Goal: Task Accomplishment & Management: Manage account settings

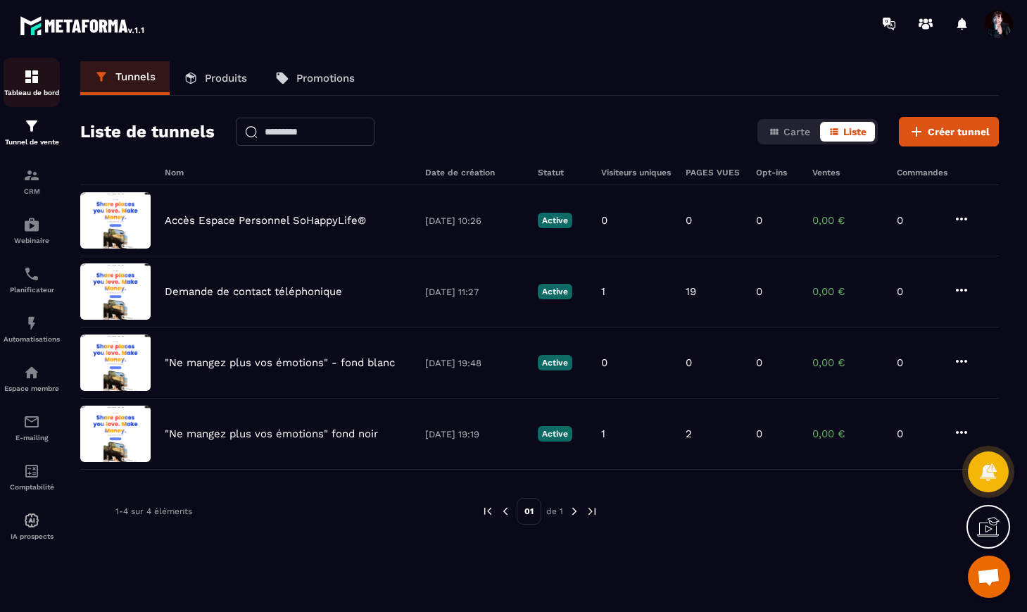
click at [32, 75] on img at bounding box center [31, 76] width 17 height 17
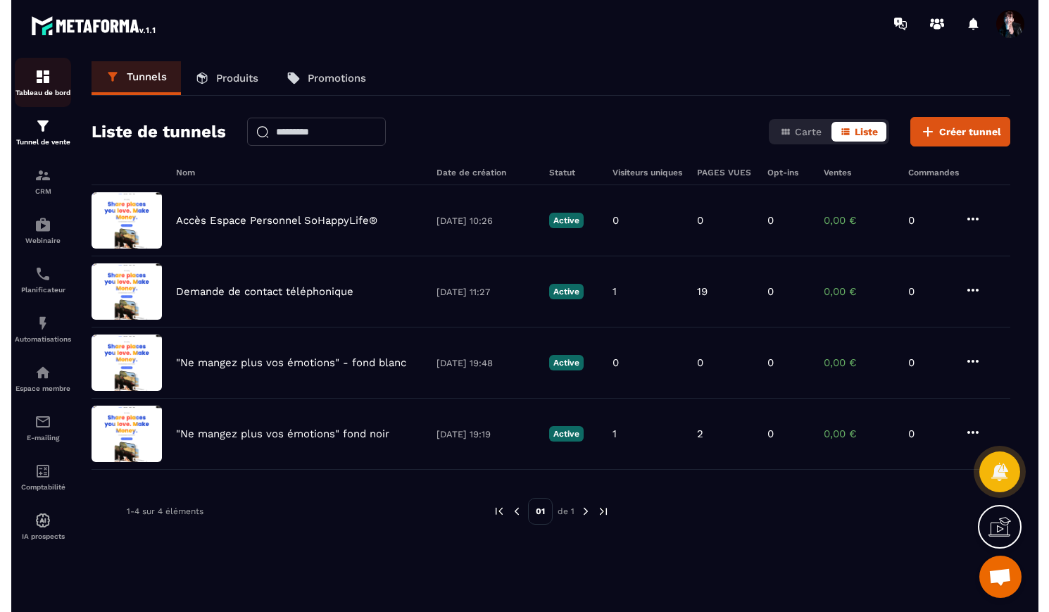
scroll to position [9145, 0]
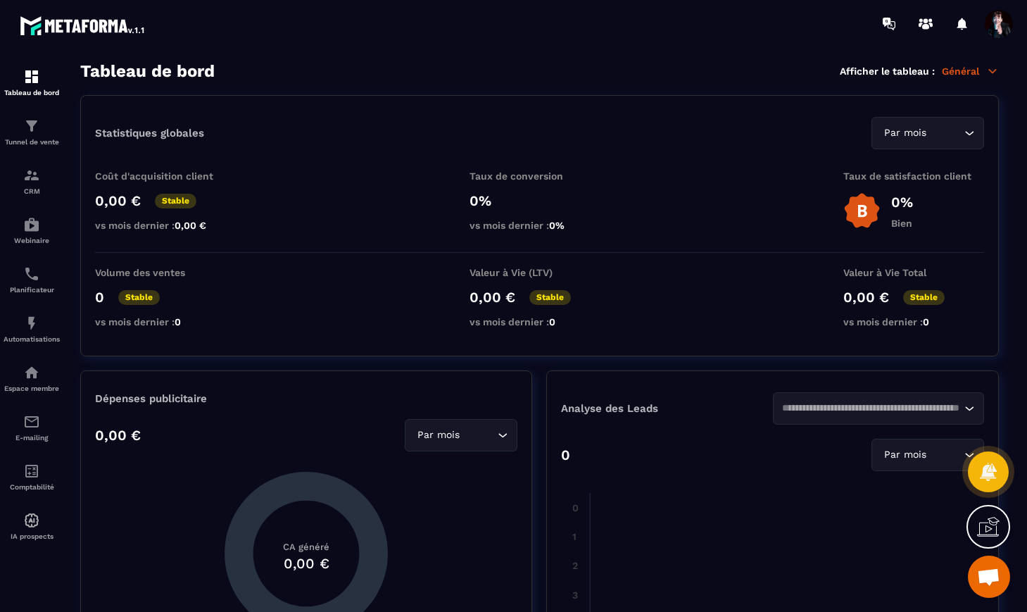
click at [995, 27] on span at bounding box center [999, 24] width 28 height 28
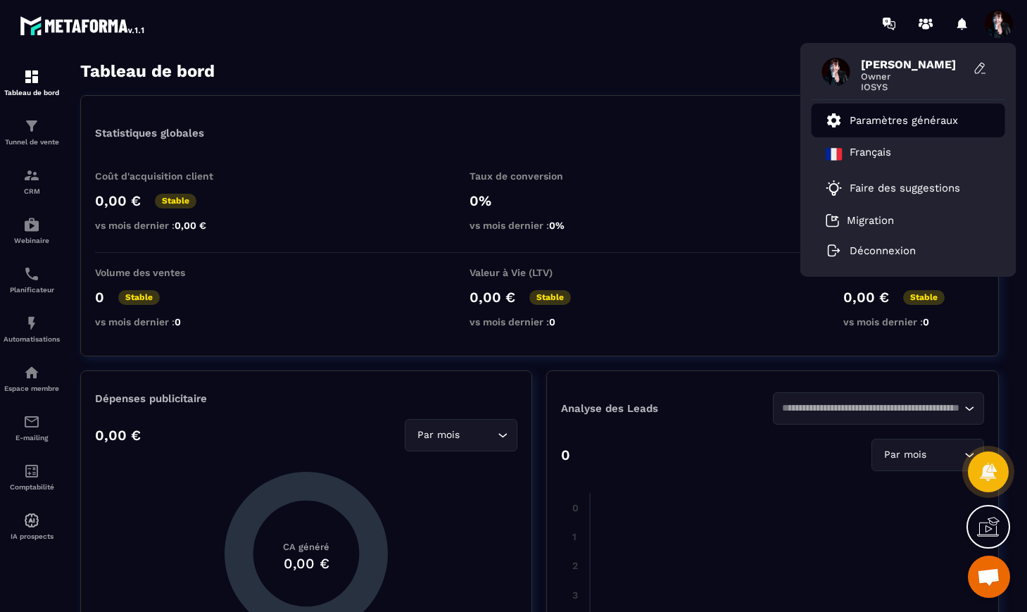
click at [918, 122] on p "Paramètres généraux" at bounding box center [904, 120] width 108 height 13
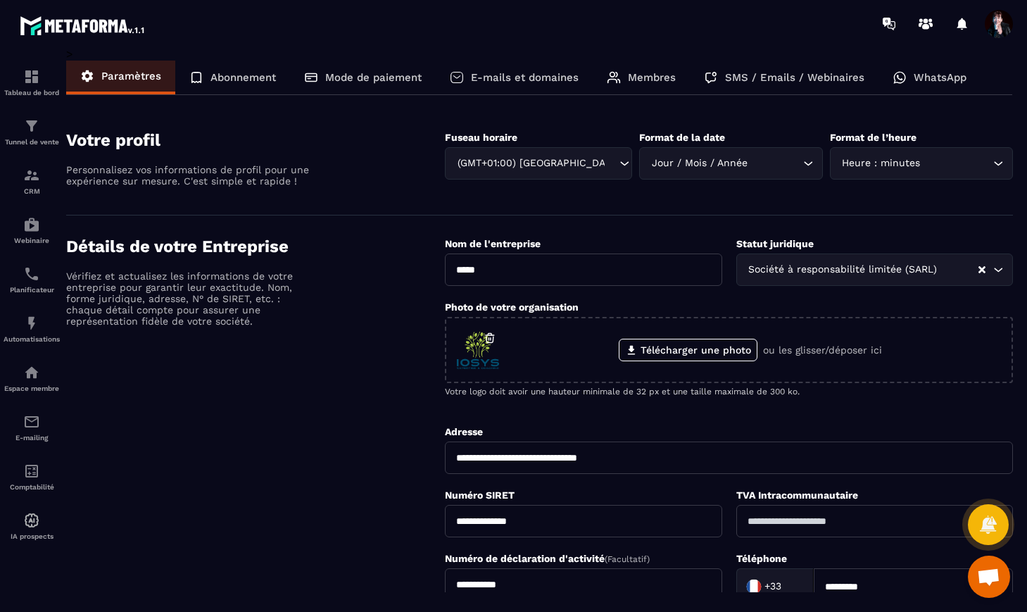
click at [520, 78] on p "E-mails et domaines" at bounding box center [525, 77] width 108 height 13
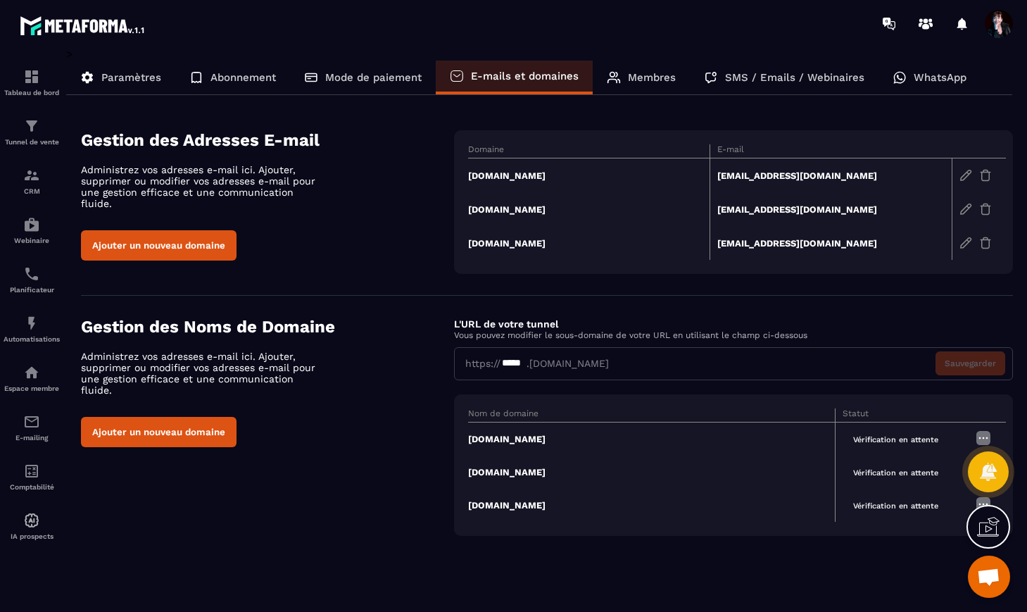
click at [985, 436] on img at bounding box center [983, 437] width 17 height 17
click at [760, 555] on section "Gestion des Noms de Domaine Administrez vos adresses e-mail ici. Ajouter, suppr…" at bounding box center [547, 426] width 932 height 261
click at [997, 530] on icon at bounding box center [988, 526] width 23 height 23
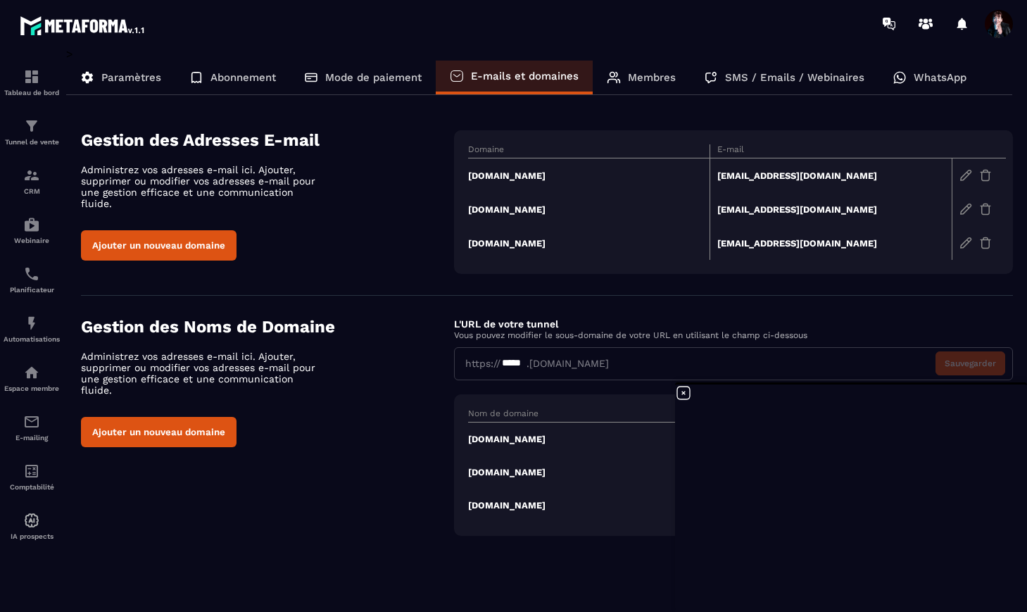
click at [682, 391] on icon at bounding box center [683, 392] width 13 height 13
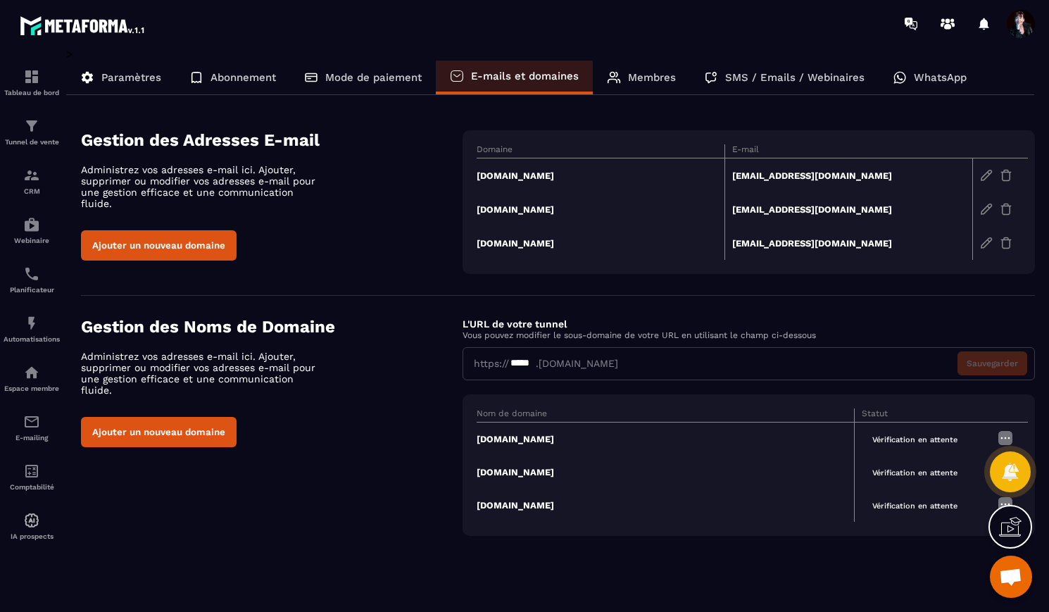
click at [1006, 530] on icon at bounding box center [1010, 526] width 23 height 23
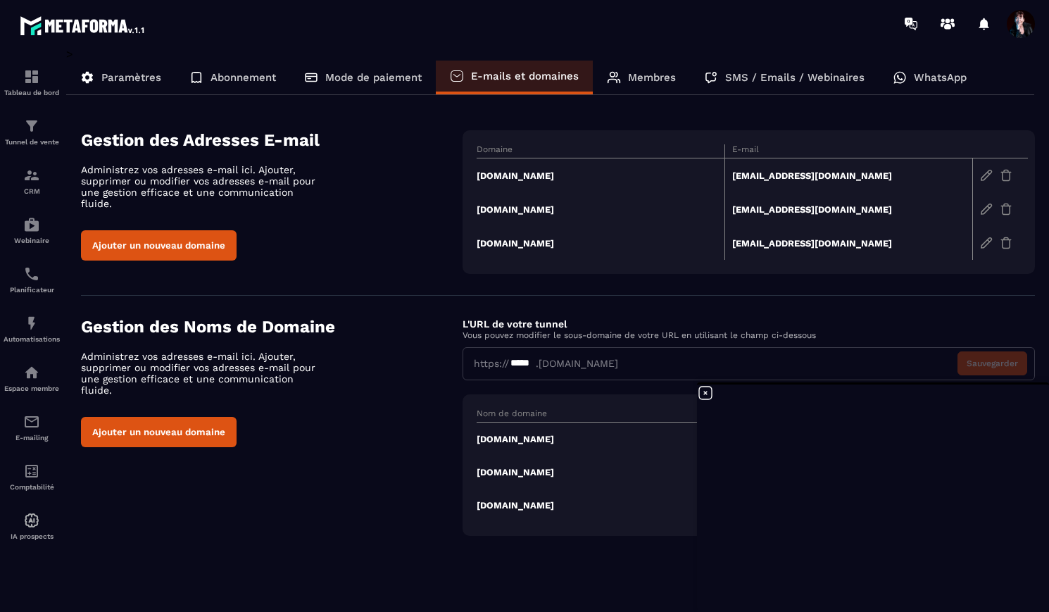
click at [529, 175] on td "[DOMAIN_NAME]" at bounding box center [600, 175] width 248 height 34
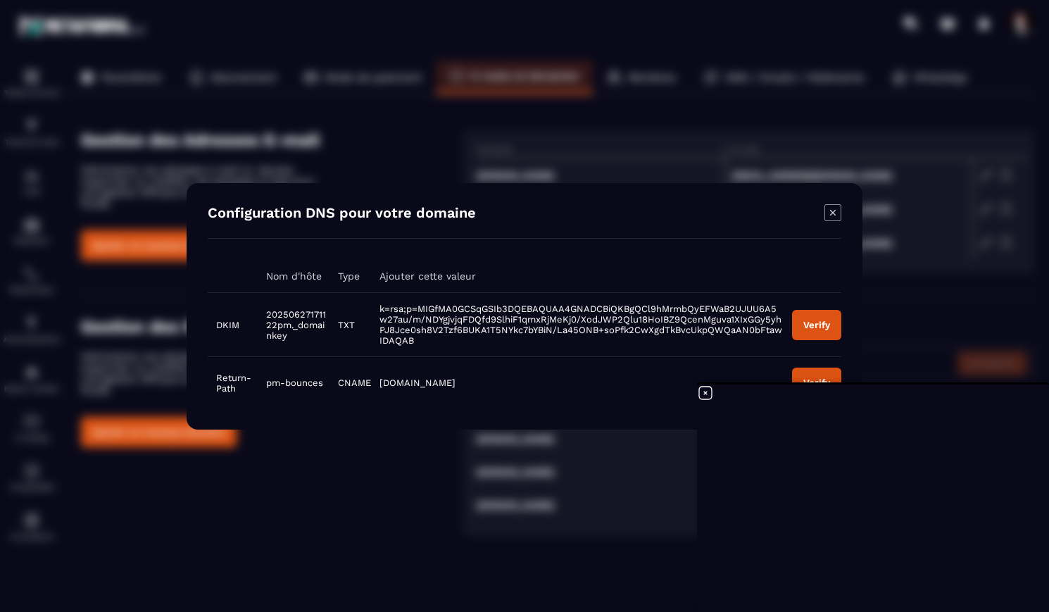
click at [833, 210] on icon "Modal window" at bounding box center [833, 212] width 6 height 6
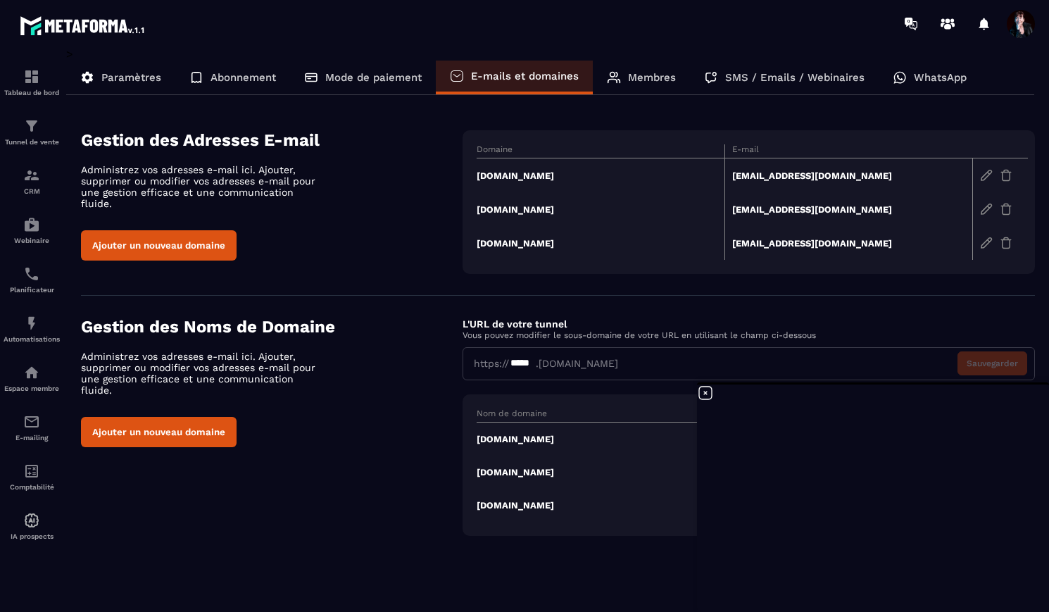
click at [531, 176] on td "[DOMAIN_NAME]" at bounding box center [600, 175] width 248 height 34
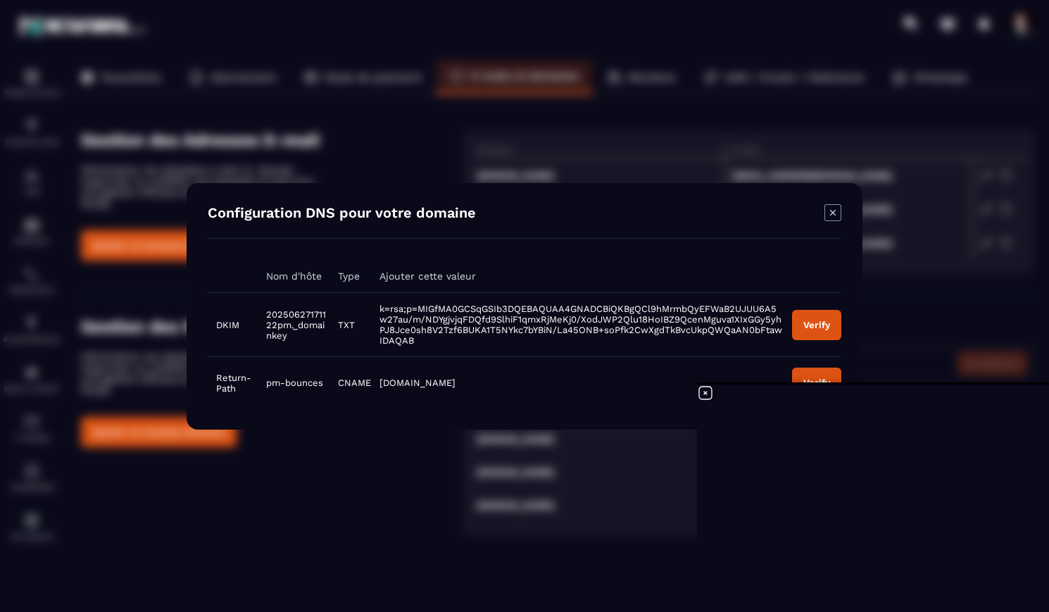
click at [818, 326] on div "Verify" at bounding box center [816, 324] width 27 height 11
click at [819, 374] on button "Verify" at bounding box center [816, 382] width 49 height 30
click at [287, 336] on td "20250627171122pm._domainkey" at bounding box center [294, 324] width 72 height 64
drag, startPoint x: 287, startPoint y: 338, endPoint x: 267, endPoint y: 309, distance: 34.9
click at [267, 309] on td "20250627171122pm._domainkey" at bounding box center [294, 324] width 72 height 64
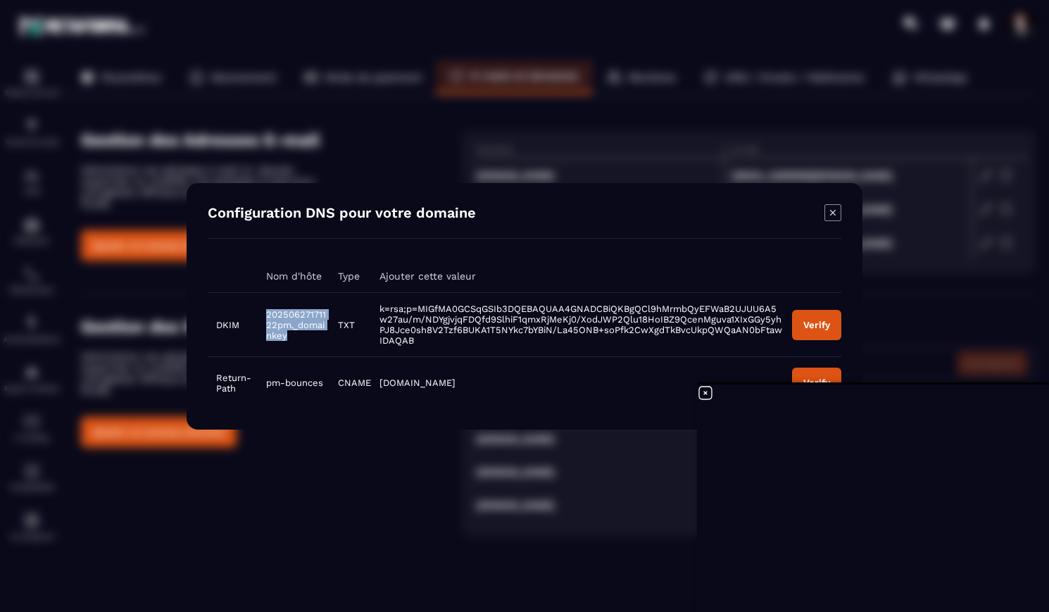
copy span "20250627171122pm._domainkey"
click at [418, 343] on td "k=rsa;p=MIGfMA0GCSqGSIb3DQEBAQUAA4GNADCBiQKBgQCl9hMrmbQyEFWaB2UJUU6A5w27au/m/ND…" at bounding box center [577, 324] width 412 height 64
click at [410, 341] on td "k=rsa;p=MIGfMA0GCSqGSIb3DQEBAQUAA4GNADCBiQKBgQCl9hMrmbQyEFWaB2UJUU6A5w27au/m/ND…" at bounding box center [577, 324] width 412 height 64
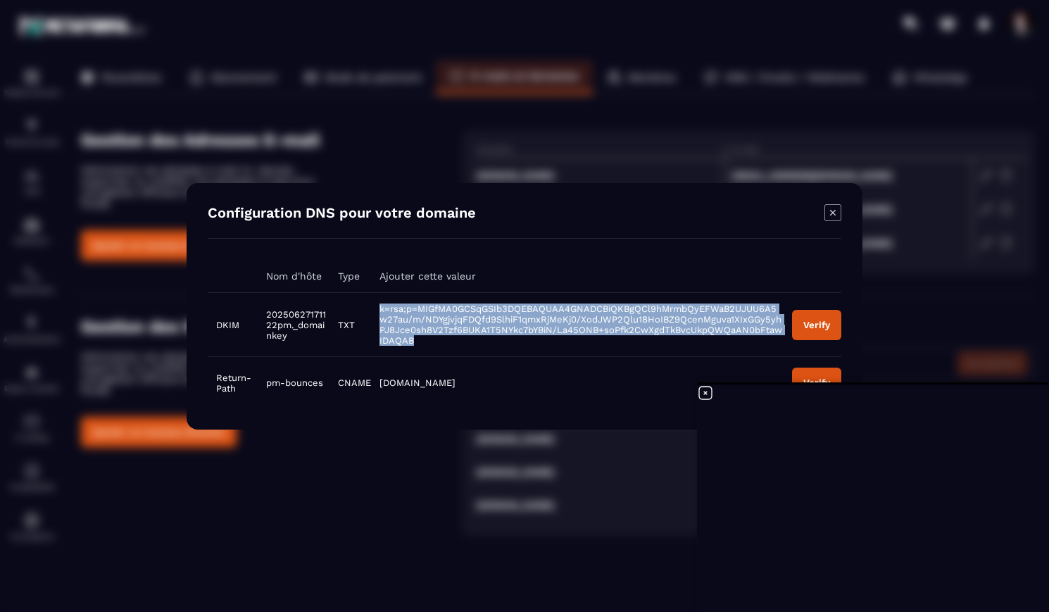
drag, startPoint x: 410, startPoint y: 342, endPoint x: 379, endPoint y: 309, distance: 45.3
click at [378, 309] on td "k=rsa;p=MIGfMA0GCSqGSIb3DQEBAQUAA4GNADCBiQKBgQCl9hMrmbQyEFWaB2UJUU6A5w27au/m/ND…" at bounding box center [577, 324] width 412 height 64
copy span "k=rsa;p=MIGfMA0GCSqGSIb3DQEBAQUAA4GNADCBiQKBgQCl9hMrmbQyEFWaB2UJUU6A5w27au/m/ND…"
click at [827, 326] on div "Verify" at bounding box center [816, 324] width 27 height 11
click at [814, 329] on div "Verify" at bounding box center [816, 324] width 27 height 11
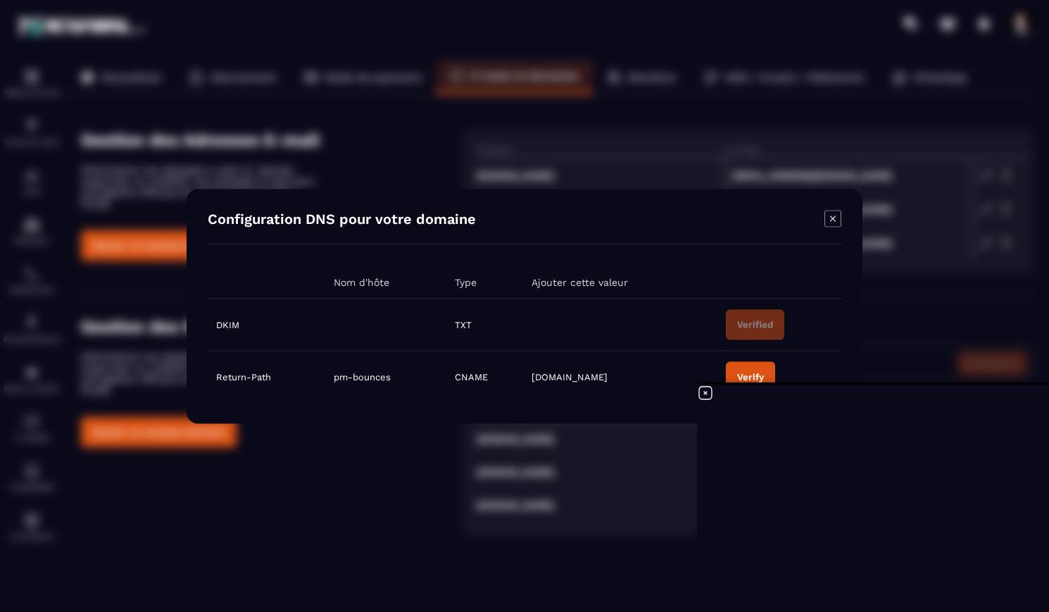
click at [836, 217] on icon "Modal window" at bounding box center [832, 218] width 17 height 17
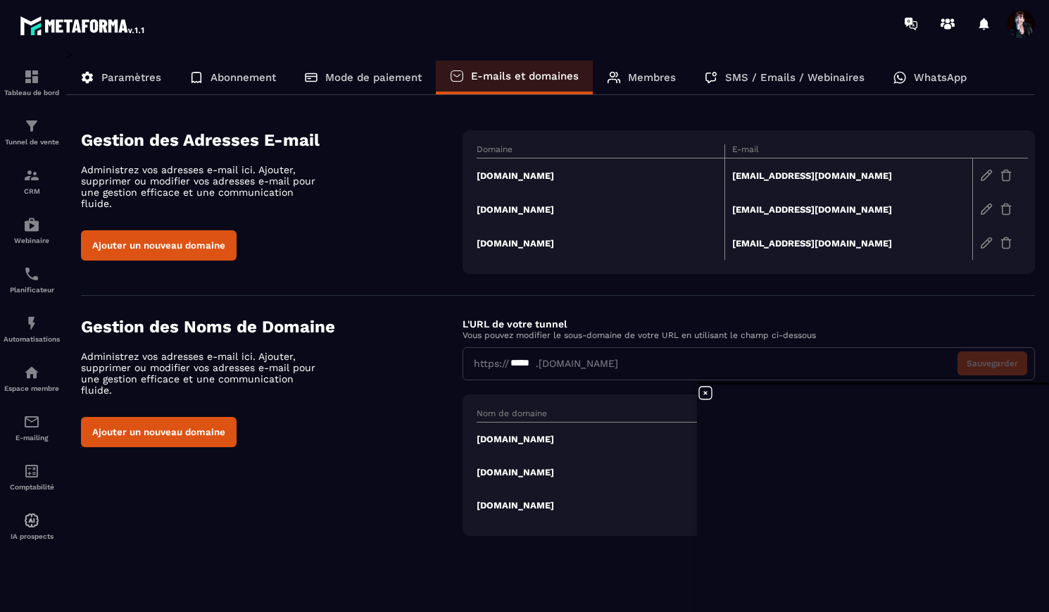
click at [548, 208] on td "[DOMAIN_NAME]" at bounding box center [600, 209] width 248 height 34
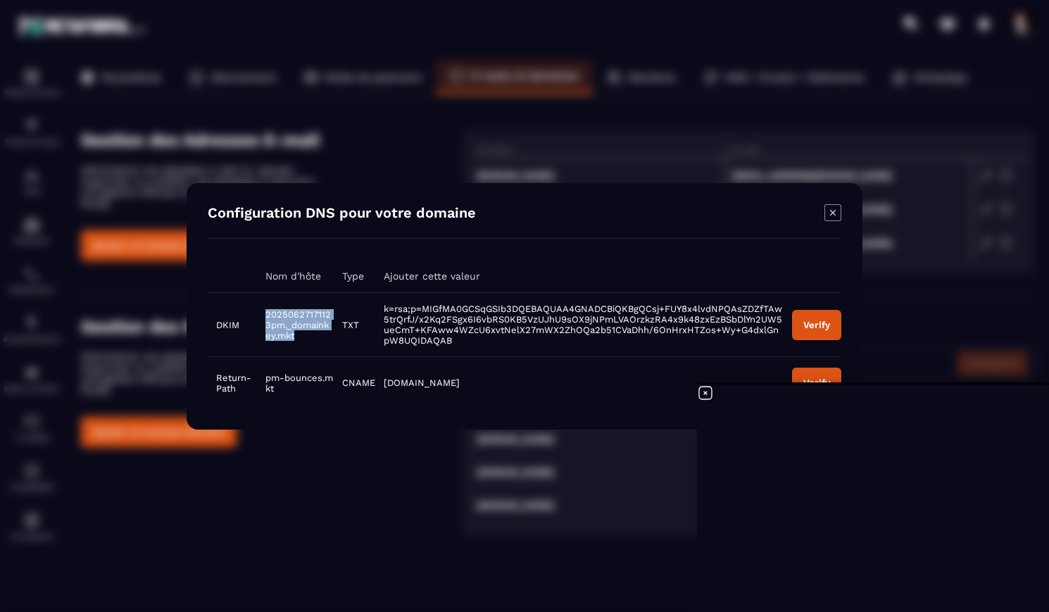
drag, startPoint x: 299, startPoint y: 337, endPoint x: 266, endPoint y: 315, distance: 40.0
click at [266, 314] on td "20250627171123pm._domainkey.mkt" at bounding box center [295, 324] width 77 height 64
copy span "20250627171123pm._domainkey.mkt"
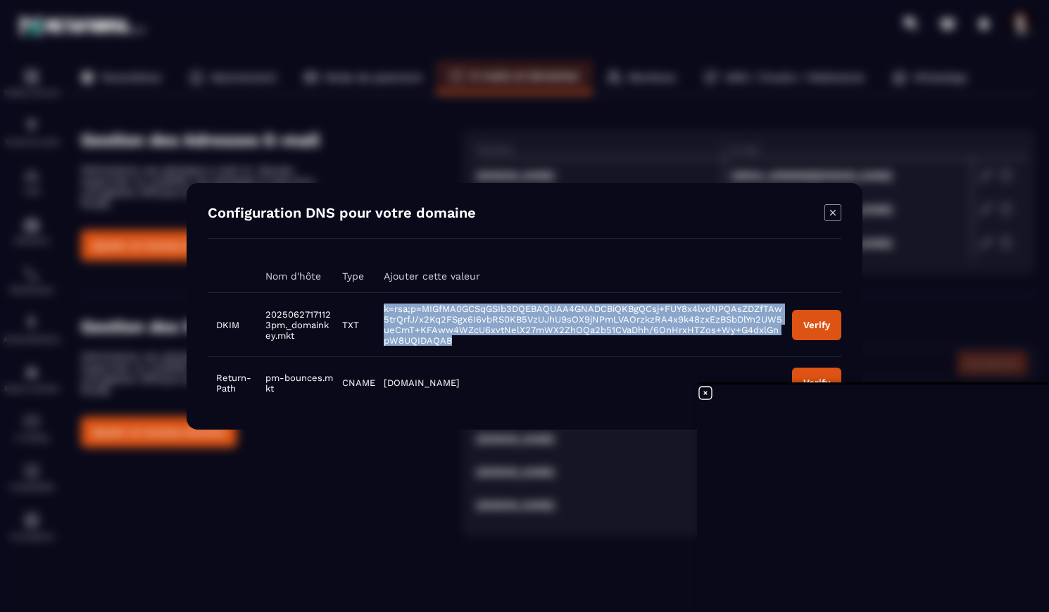
drag, startPoint x: 443, startPoint y: 341, endPoint x: 378, endPoint y: 308, distance: 73.3
click at [378, 308] on td "k=rsa;p=MIGfMA0GCSqGSIb3DQEBAQUAA4GNADCBiQKBgQCsj+FUY8x4lvdNPQAsZDZfTAw5trQrfJ/…" at bounding box center [579, 324] width 408 height 64
copy span "k=rsa;p=MIGfMA0GCSqGSIb3DQEBAQUAA4GNADCBiQKBgQCsj+FUY8x4lvdNPQAsZDZfTAw5trQrfJ/…"
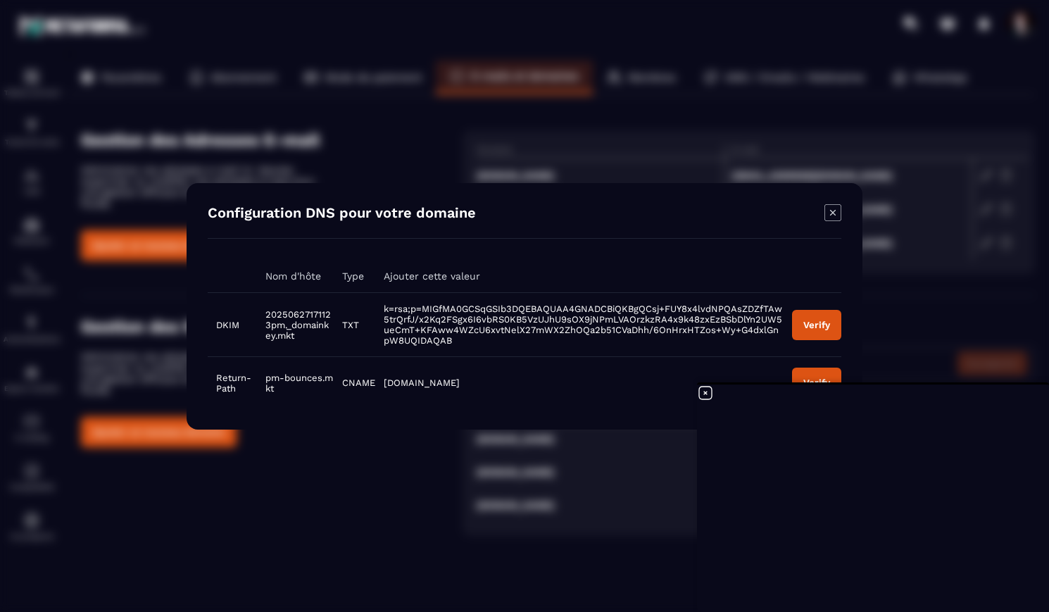
click at [833, 212] on icon "Modal window" at bounding box center [833, 212] width 6 height 6
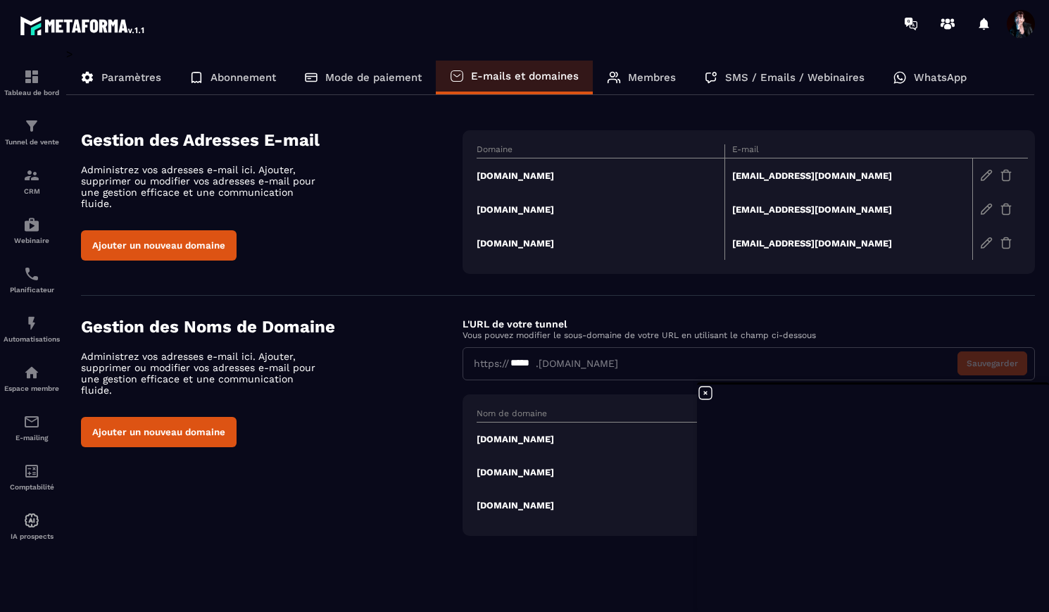
click at [545, 243] on td "[DOMAIN_NAME]" at bounding box center [600, 243] width 248 height 34
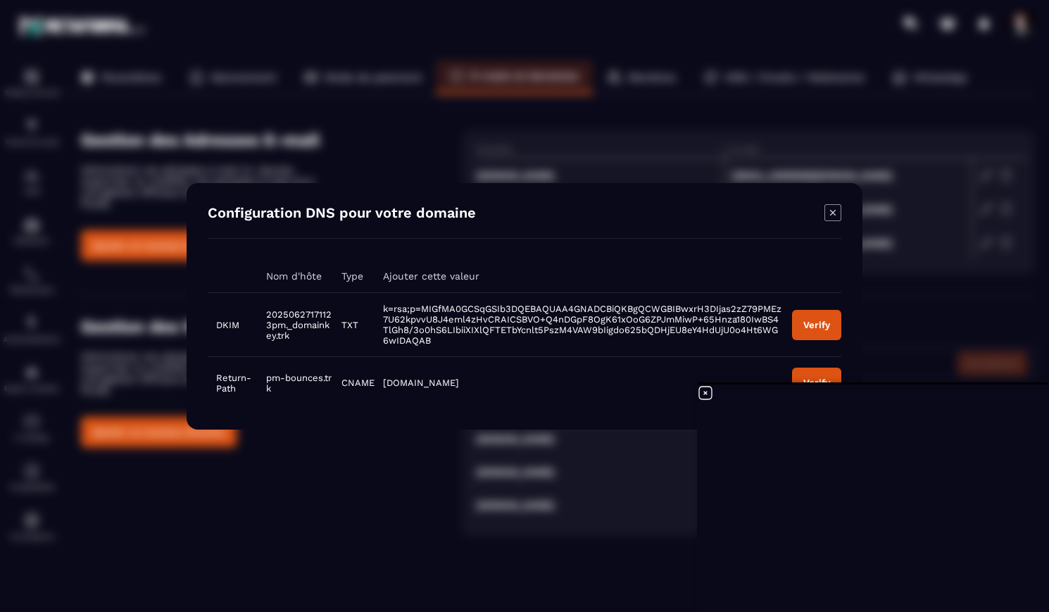
click at [293, 336] on td "20250627171123pm._domainkey.trk" at bounding box center [296, 324] width 76 height 64
drag, startPoint x: 290, startPoint y: 336, endPoint x: 261, endPoint y: 313, distance: 36.6
click at [261, 313] on td "20250627171123pm._domainkey.trk" at bounding box center [296, 324] width 76 height 64
copy span "20250627171123pm._domainkey.trk"
click at [425, 343] on td "k=rsa;p=MIGfMA0GCSqGSIb3DQEBAQUAA4GNADCBiQKBgQCWGBIBwxrH3DIjas2zZ79PMEz7U62kpvv…" at bounding box center [578, 324] width 409 height 64
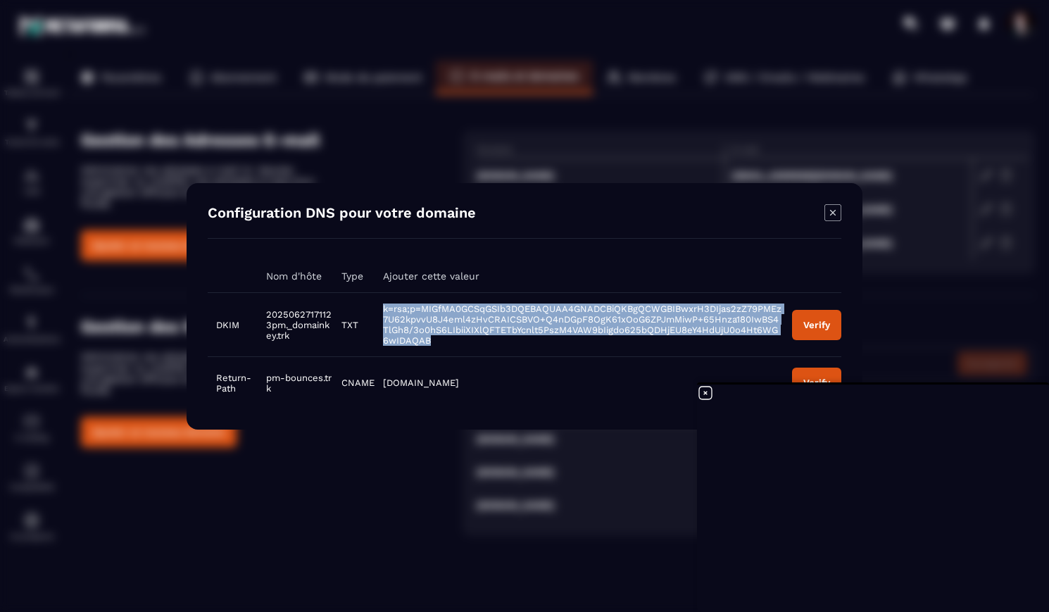
drag, startPoint x: 425, startPoint y: 343, endPoint x: 378, endPoint y: 308, distance: 58.4
click at [378, 308] on td "k=rsa;p=MIGfMA0GCSqGSIb3DQEBAQUAA4GNADCBiQKBgQCWGBIBwxrH3DIjas2zZ79PMEz7U62kpvv…" at bounding box center [578, 324] width 409 height 64
copy span "k=rsa;p=MIGfMA0GCSqGSIb3DQEBAQUAA4GNADCBiQKBgQCWGBIBwxrH3DIjas2zZ79PMEz7U62kpvv…"
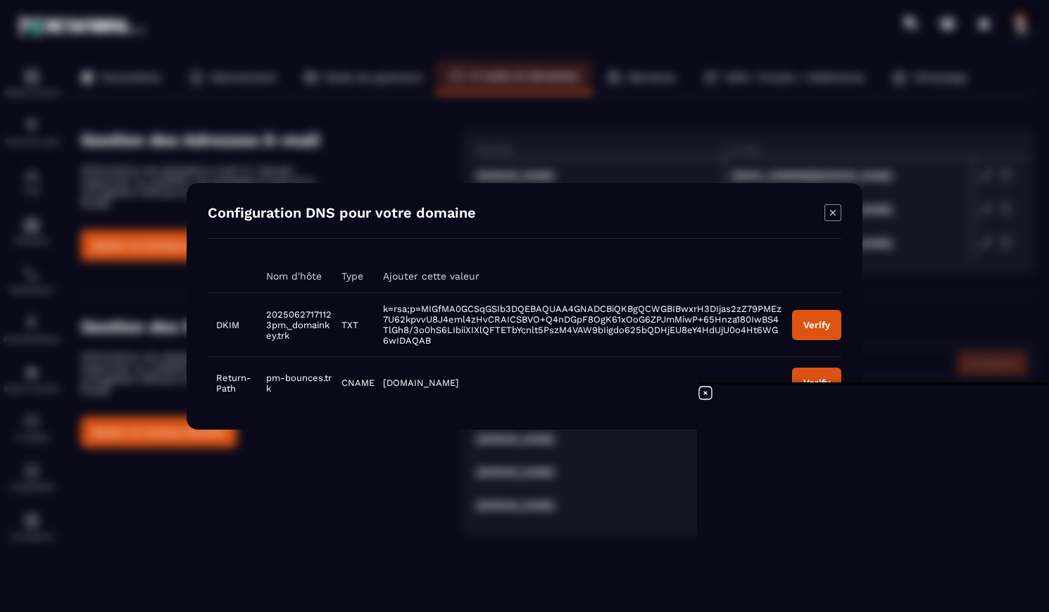
click at [840, 213] on icon "Modal window" at bounding box center [832, 212] width 17 height 17
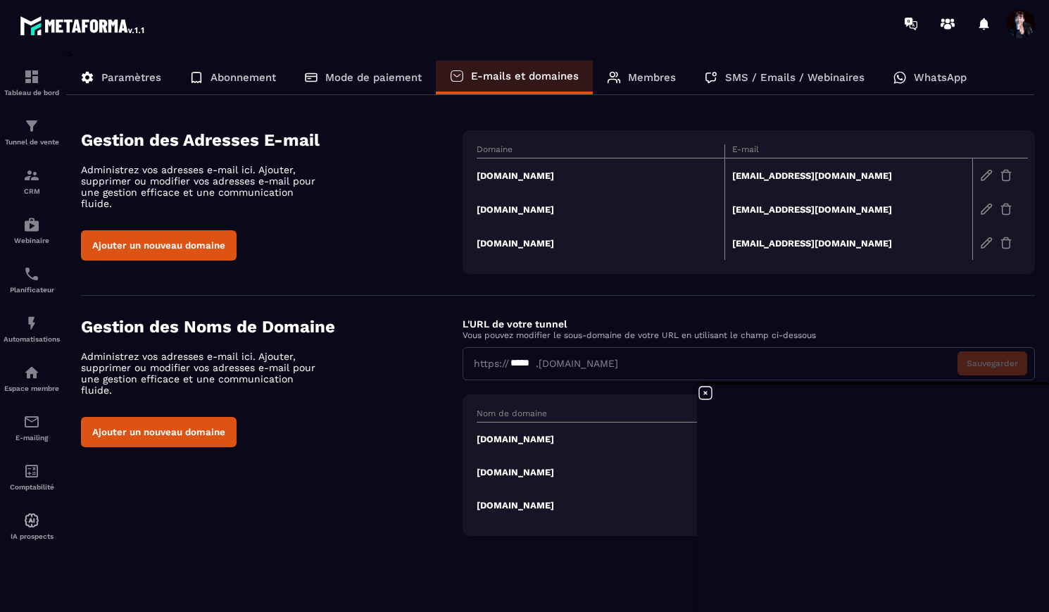
click at [567, 214] on td "[DOMAIN_NAME]" at bounding box center [600, 209] width 248 height 34
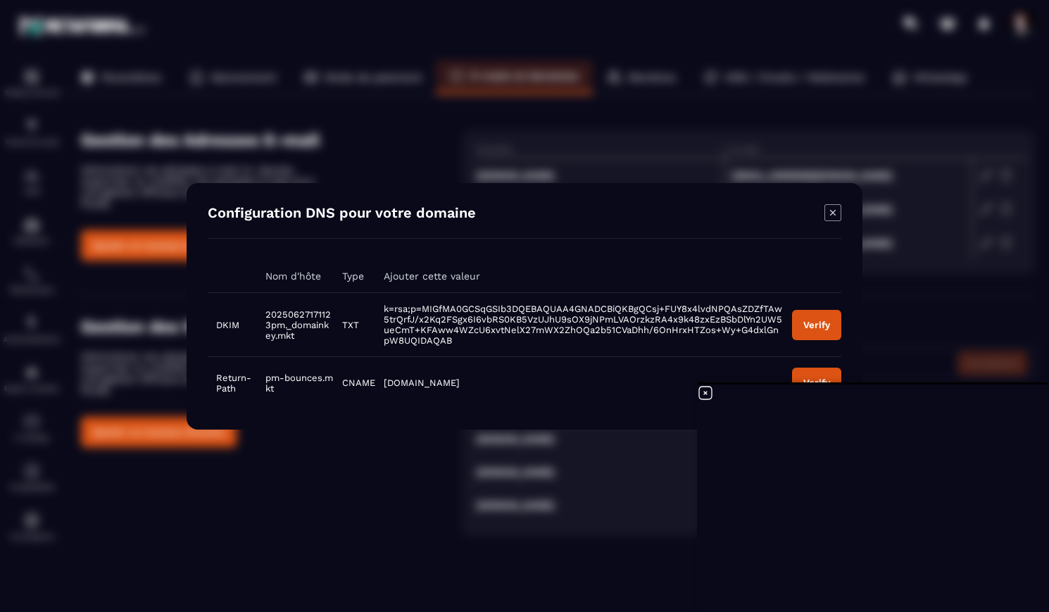
click at [807, 324] on div "Verify" at bounding box center [816, 324] width 27 height 11
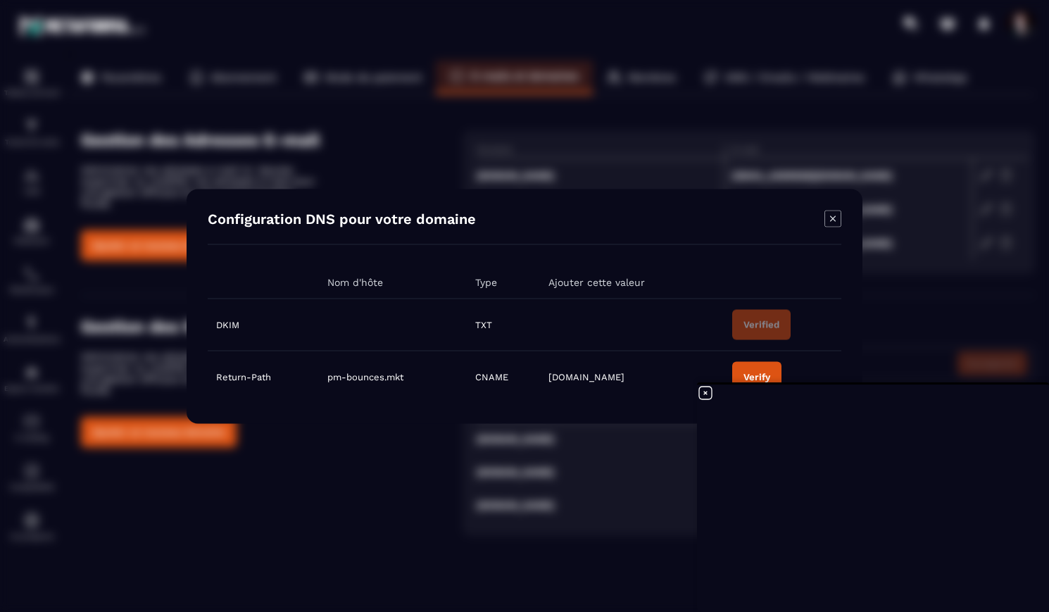
click at [833, 220] on icon "Modal window" at bounding box center [832, 218] width 17 height 17
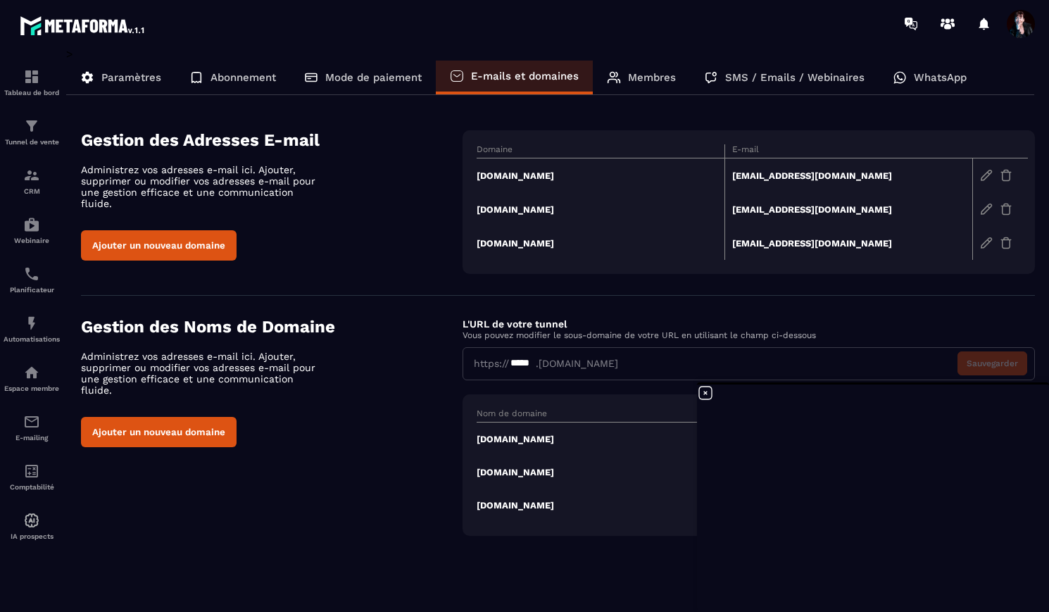
click at [510, 246] on td "[DOMAIN_NAME]" at bounding box center [600, 243] width 248 height 34
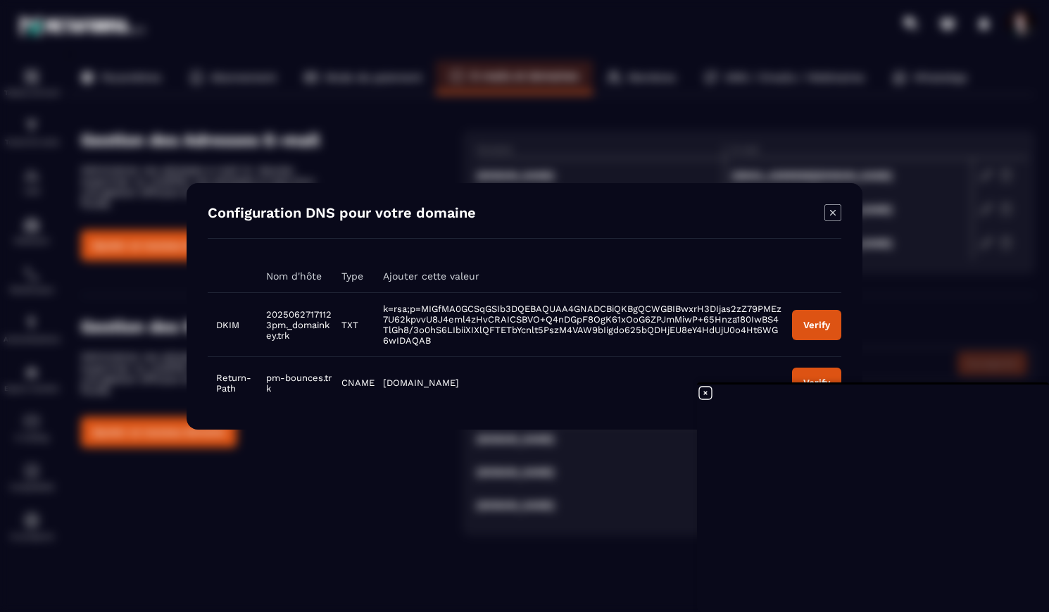
click at [815, 322] on div "Verify" at bounding box center [816, 324] width 27 height 11
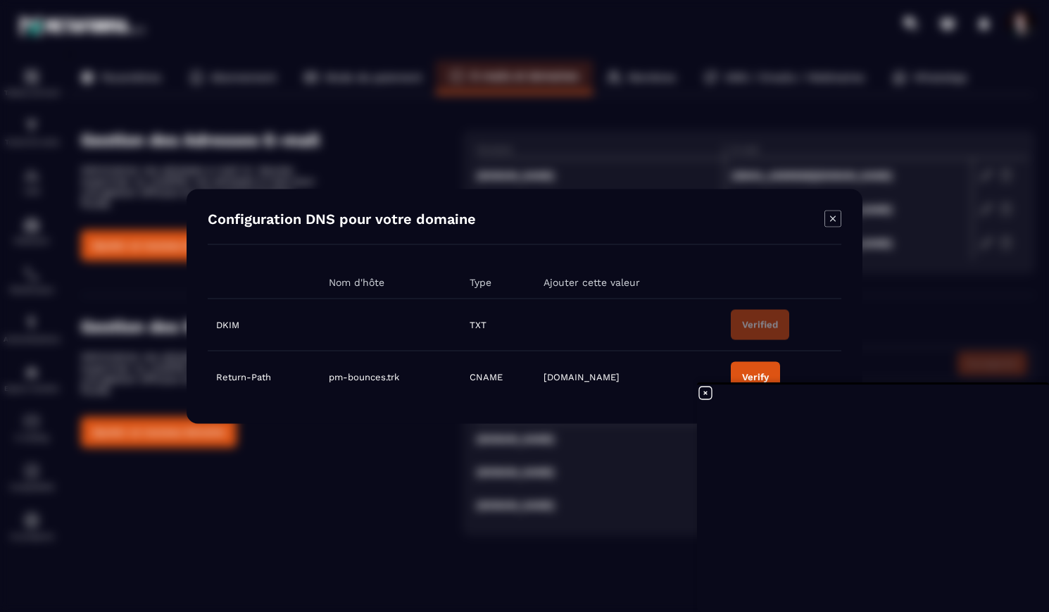
click at [834, 220] on icon "Modal window" at bounding box center [832, 218] width 17 height 17
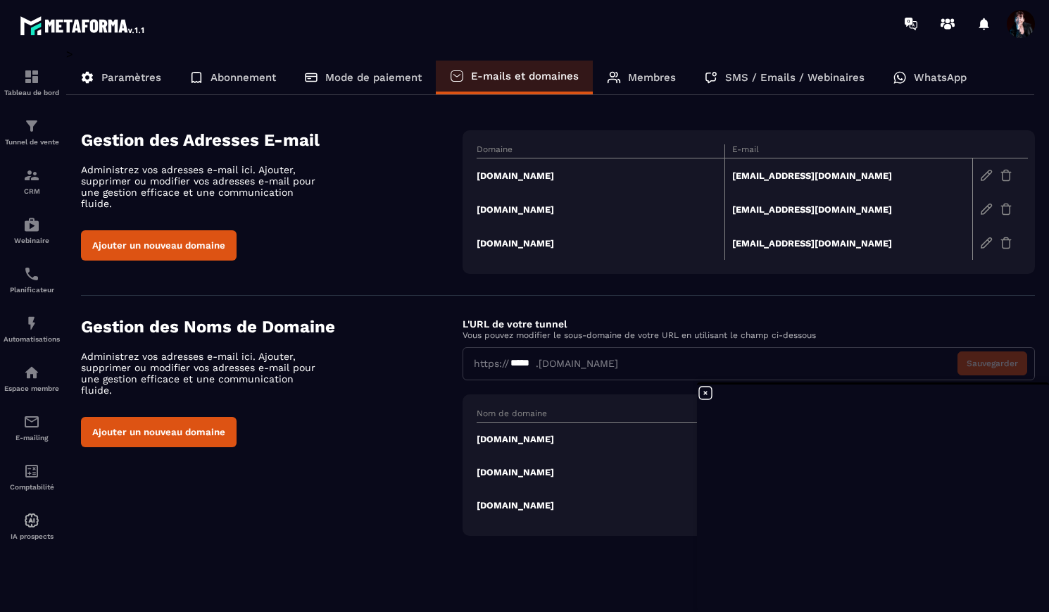
click at [706, 393] on icon at bounding box center [705, 392] width 13 height 13
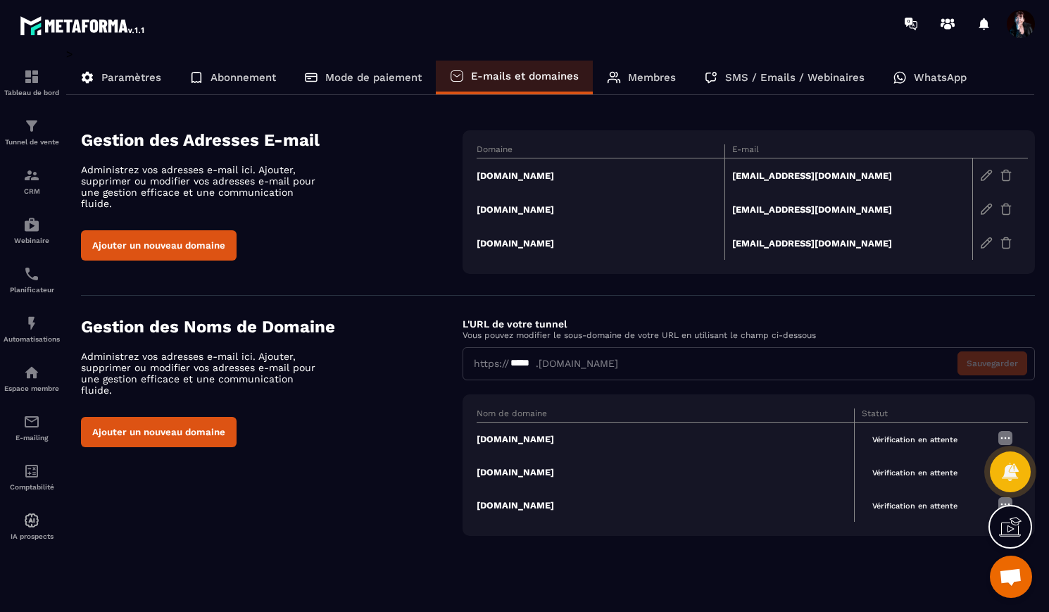
click at [755, 562] on div "> Paramètres Abonnement Mode de paiement E-mails et domaines Membres SMS / Emai…" at bounding box center [550, 319] width 968 height 545
